Goal: Information Seeking & Learning: Learn about a topic

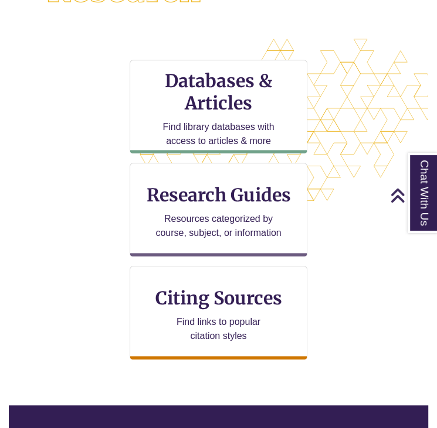
scroll to position [347, 0]
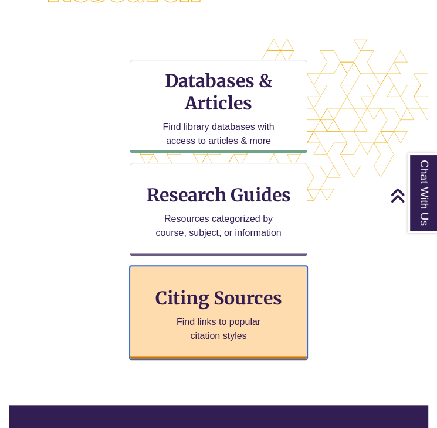
click at [225, 321] on p "Find links to popular citation styles" at bounding box center [218, 329] width 114 height 28
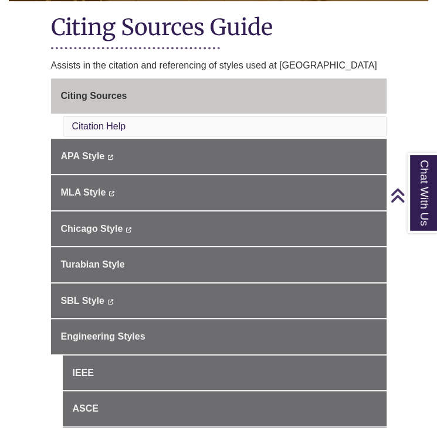
scroll to position [246, 0]
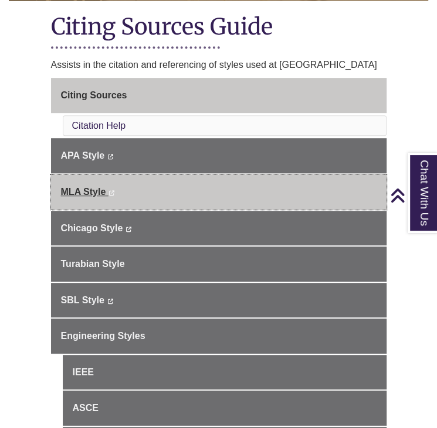
click at [162, 197] on link "MLA Style This link opens in a new window This link opens in a new window" at bounding box center [218, 192] width 335 height 35
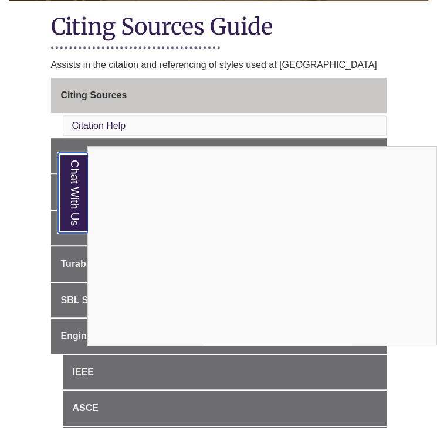
click at [77, 196] on link "Chat With Us" at bounding box center [73, 193] width 30 height 80
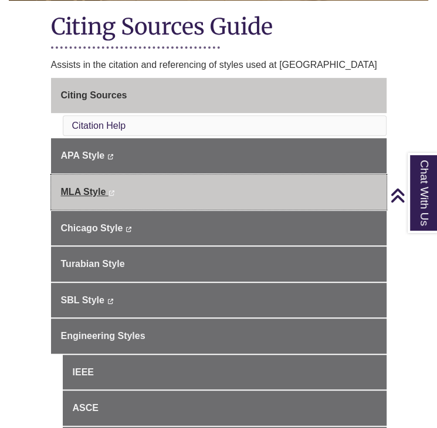
click at [90, 192] on span "MLA Style" at bounding box center [83, 192] width 45 height 10
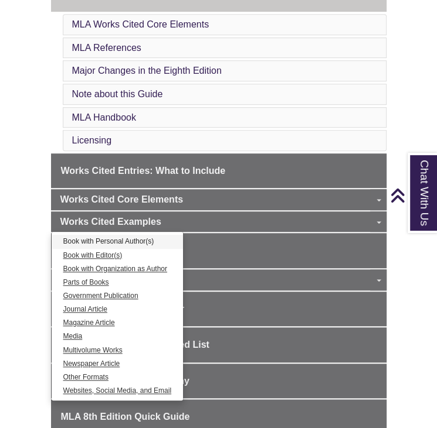
scroll to position [333, 0]
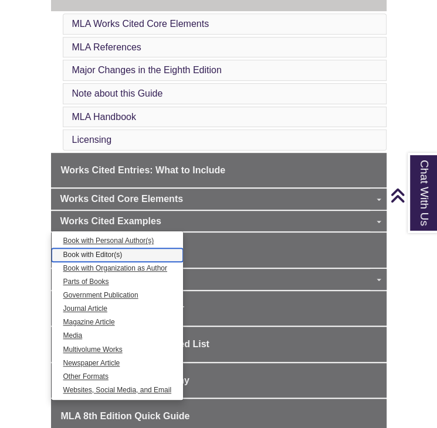
click at [102, 254] on link "Book with Editor(s)" at bounding box center [118, 254] width 132 height 13
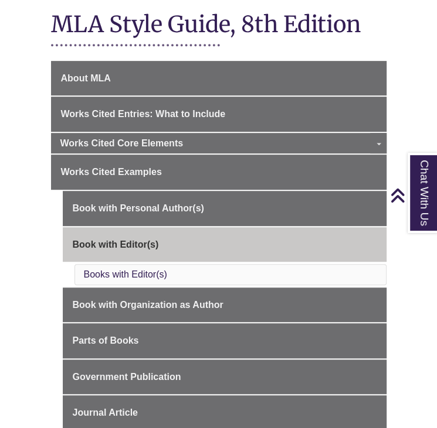
scroll to position [250, 0]
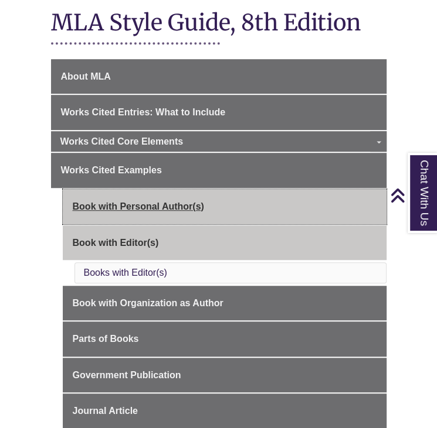
click at [145, 211] on link "Book with Personal Author(s)" at bounding box center [224, 206] width 323 height 35
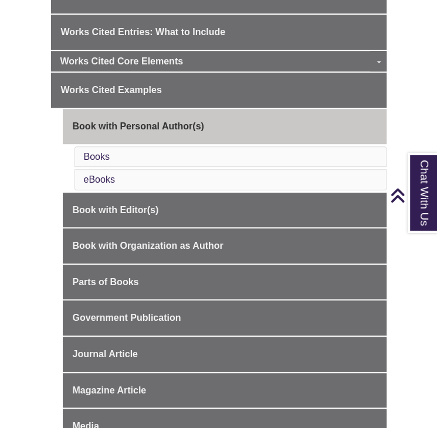
scroll to position [332, 0]
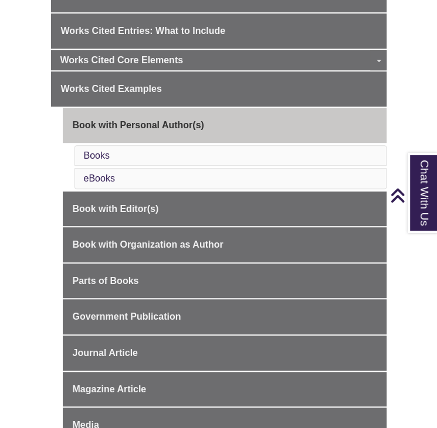
click at [114, 152] on li "Books" at bounding box center [230, 155] width 312 height 21
click at [93, 151] on link "Books" at bounding box center [97, 156] width 26 height 10
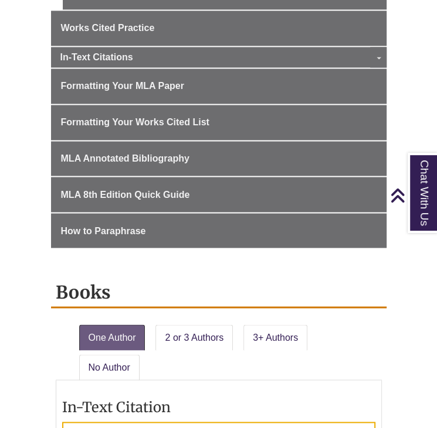
scroll to position [906, 0]
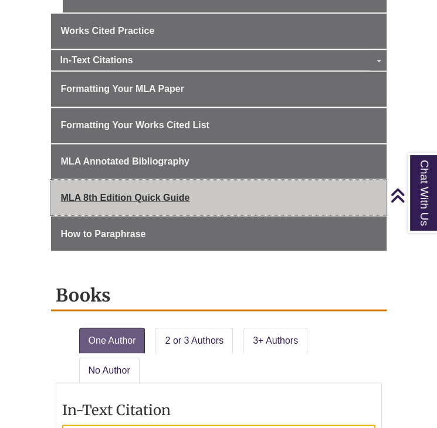
click at [157, 192] on span "MLA 8th Edition Quick Guide" at bounding box center [125, 197] width 129 height 10
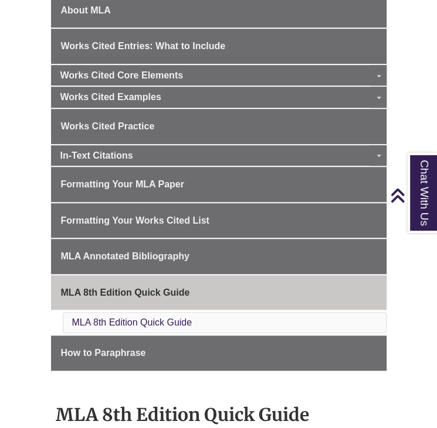
scroll to position [318, 0]
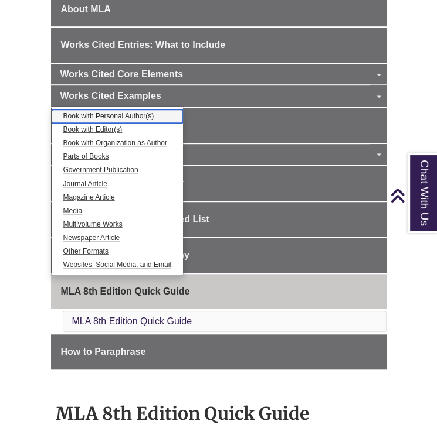
click at [104, 116] on link "Book with Personal Author(s)" at bounding box center [118, 116] width 132 height 13
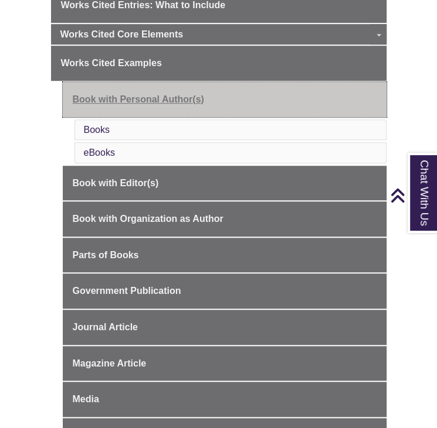
scroll to position [343, 0]
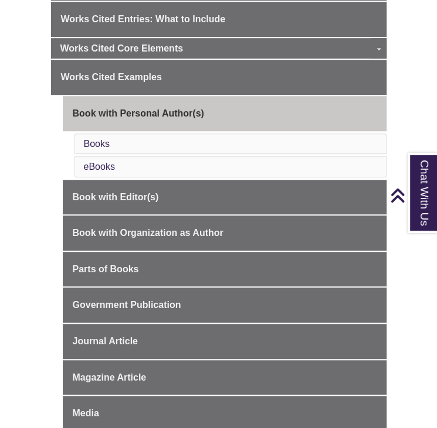
click at [98, 134] on li "Books" at bounding box center [230, 144] width 312 height 21
click at [99, 139] on link "Books" at bounding box center [97, 144] width 26 height 10
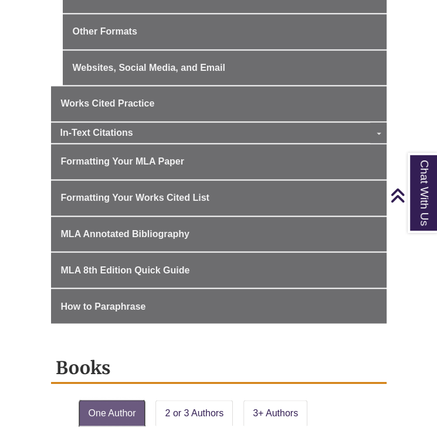
scroll to position [834, 0]
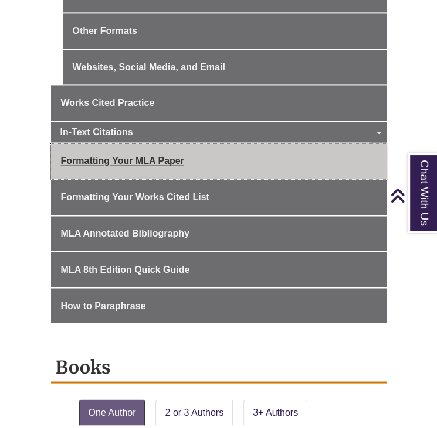
click at [98, 161] on span "Formatting Your MLA Paper" at bounding box center [122, 161] width 123 height 10
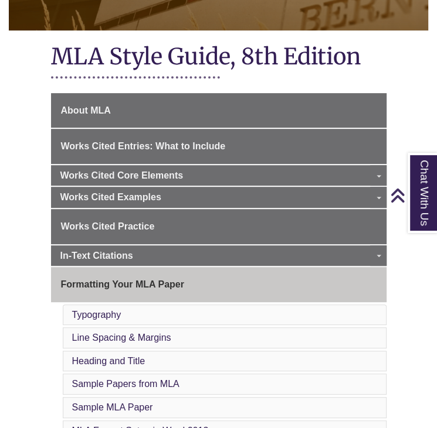
scroll to position [217, 0]
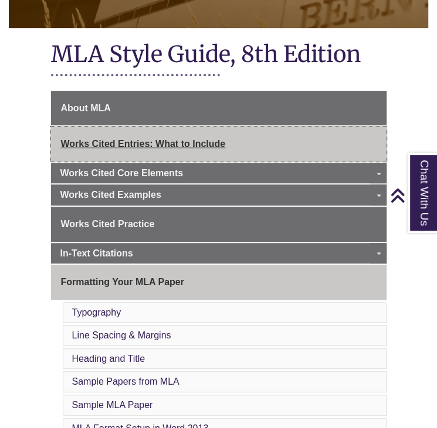
click at [97, 147] on span "Works Cited Entries: What to Include" at bounding box center [143, 144] width 165 height 10
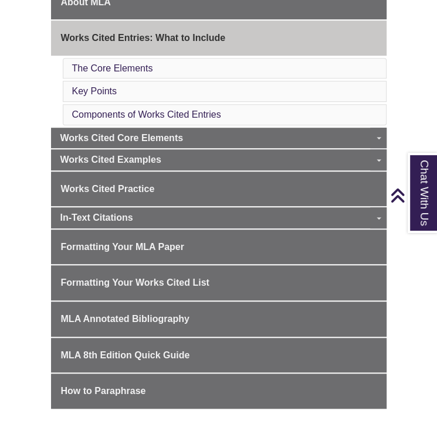
scroll to position [371, 0]
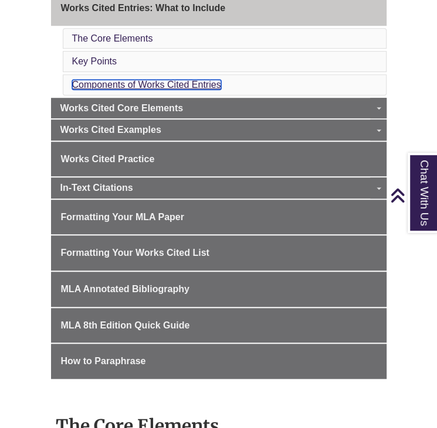
click at [87, 80] on link "Components of Works Cited Entries" at bounding box center [146, 85] width 149 height 10
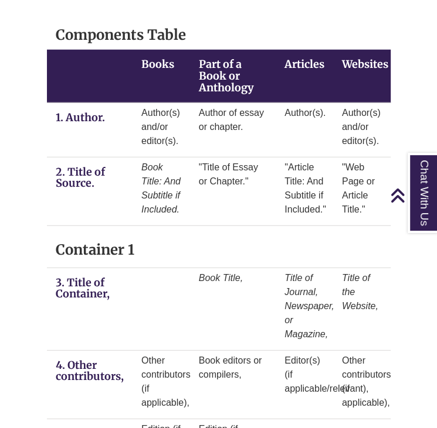
scroll to position [1441, 0]
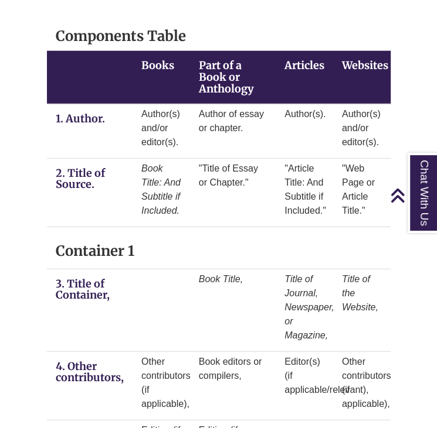
click at [87, 71] on div "Books Part of a Book or Anthology Articles Websites" at bounding box center [218, 77] width 343 height 53
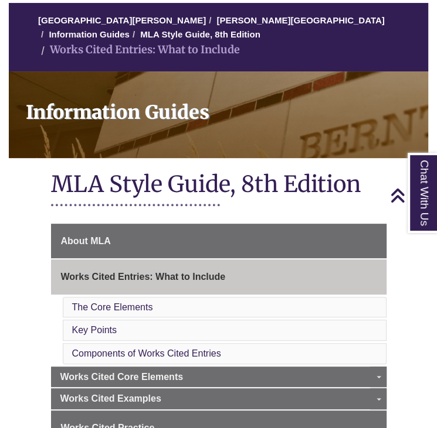
scroll to position [0, 0]
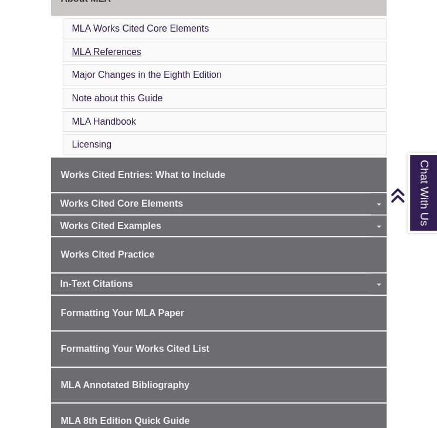
scroll to position [141, 0]
